Goal: Obtain resource: Obtain resource

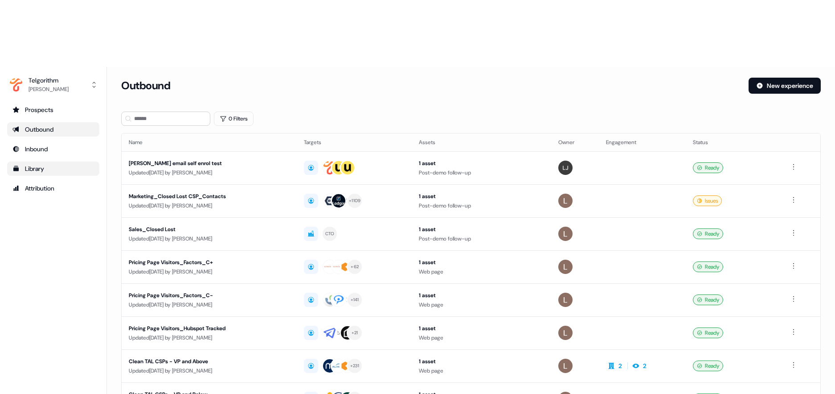
click at [58, 164] on div "Library" at bounding box center [53, 168] width 82 height 9
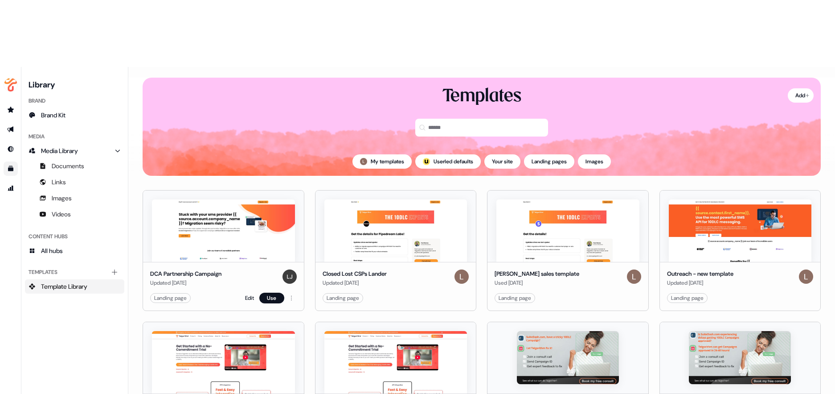
click at [226, 199] on img at bounding box center [223, 230] width 143 height 62
click at [200, 269] on div "DCA Partnership Campaign" at bounding box center [185, 273] width 71 height 9
click at [229, 199] on img at bounding box center [223, 230] width 143 height 62
click at [248, 293] on link "Edit" at bounding box center [249, 297] width 9 height 9
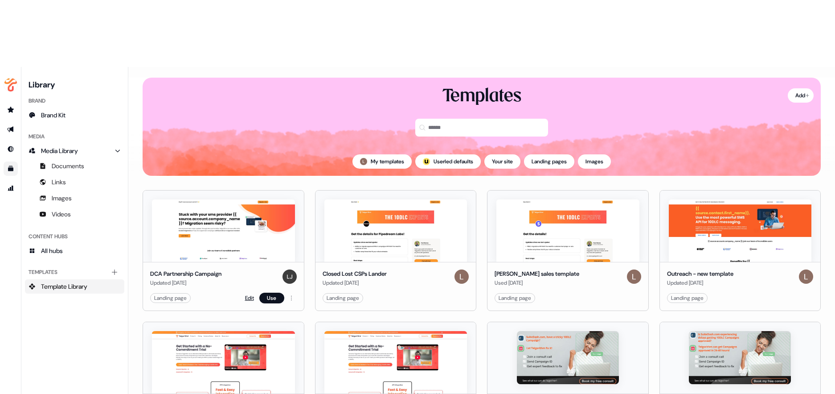
click at [245, 293] on link "Edit" at bounding box center [249, 297] width 9 height 9
